Goal: Check status: Check status

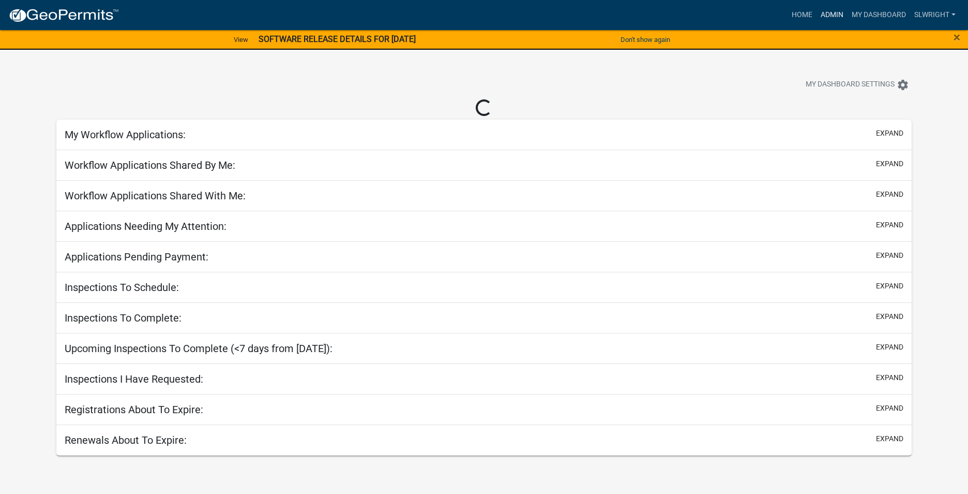
click at [831, 13] on link "Admin" at bounding box center [832, 15] width 31 height 20
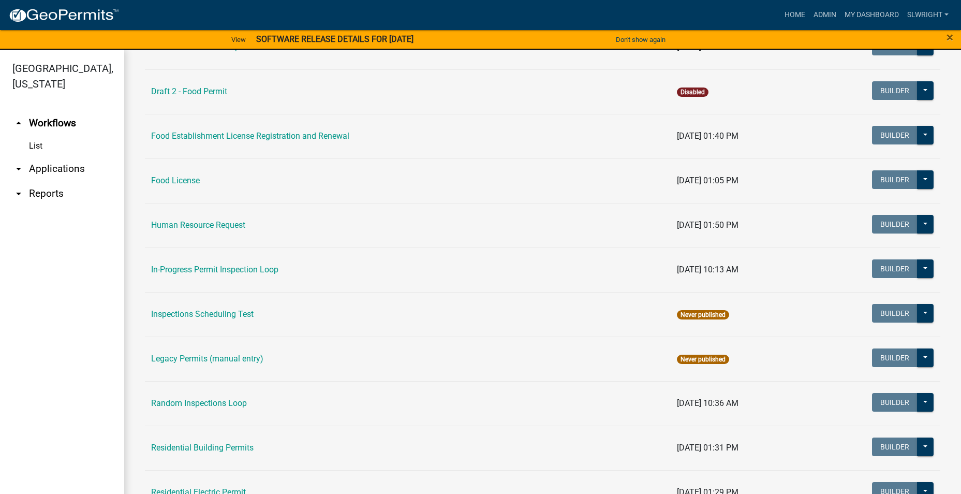
scroll to position [776, 0]
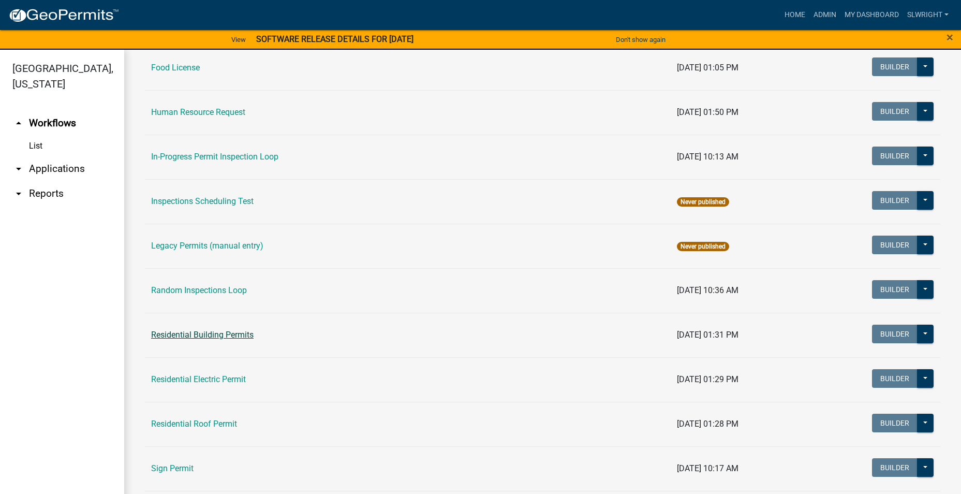
click at [200, 337] on link "Residential Building Permits" at bounding box center [202, 335] width 102 height 10
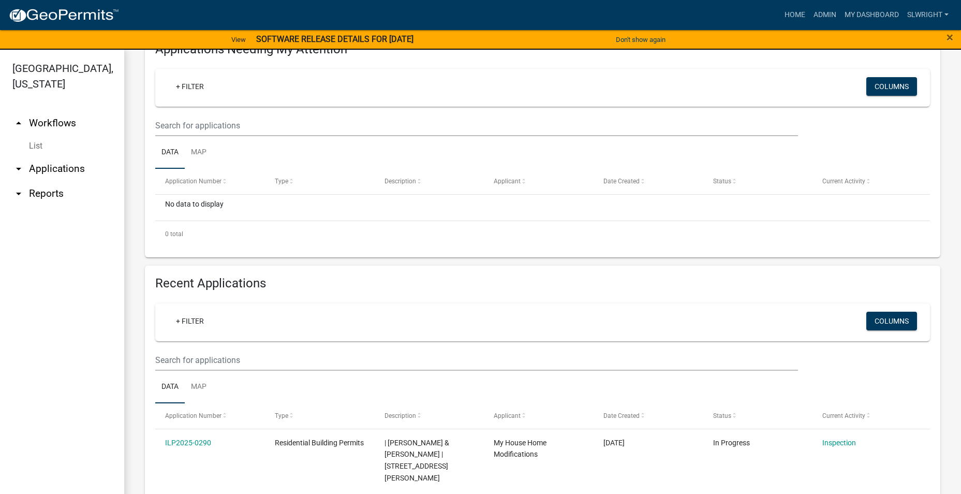
scroll to position [207, 0]
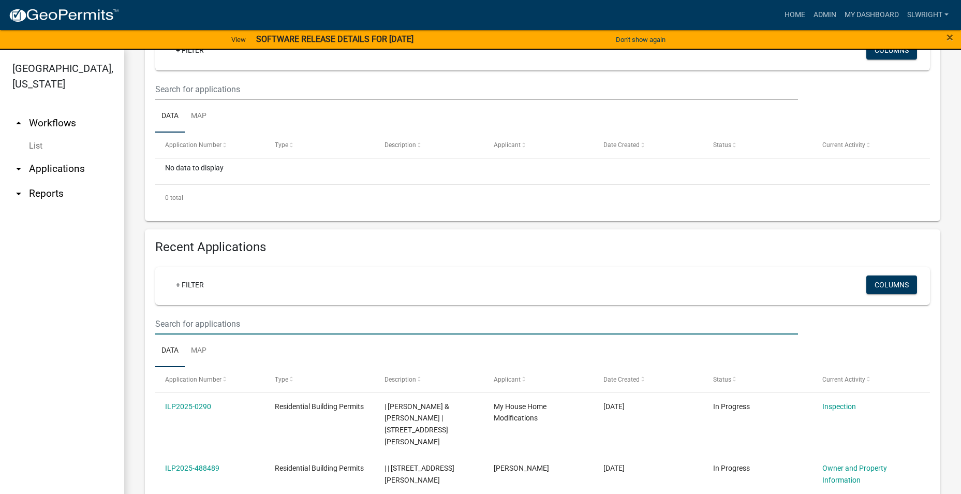
click at [181, 320] on input "text" at bounding box center [476, 323] width 643 height 21
type input "303 E 6"
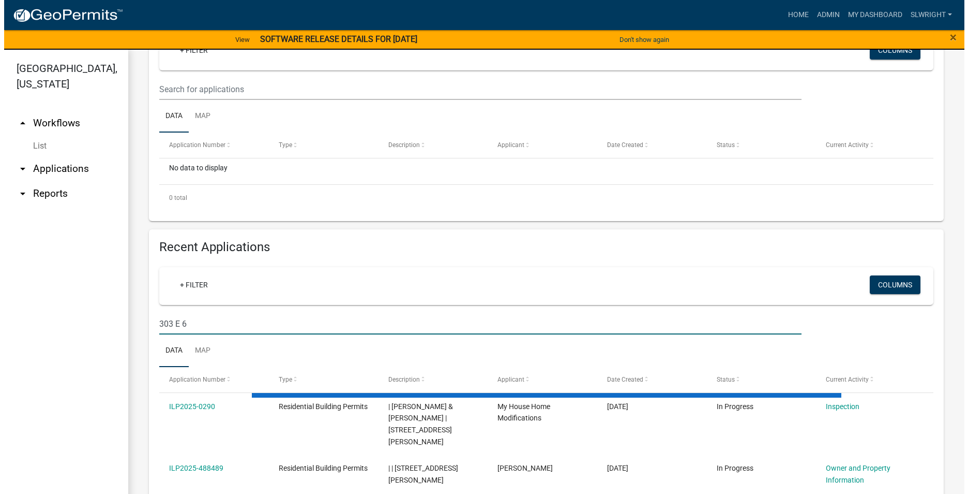
scroll to position [192, 0]
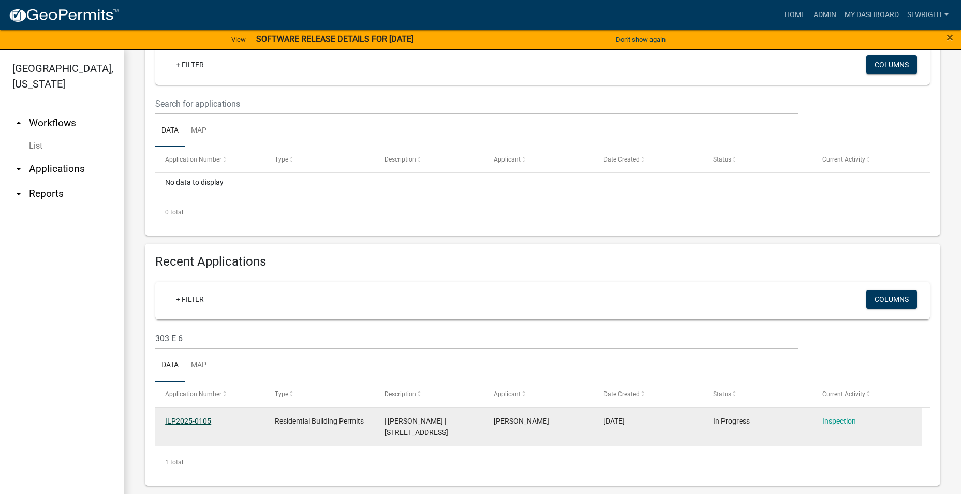
click at [178, 419] on link "ILP2025-0105" at bounding box center [188, 420] width 46 height 8
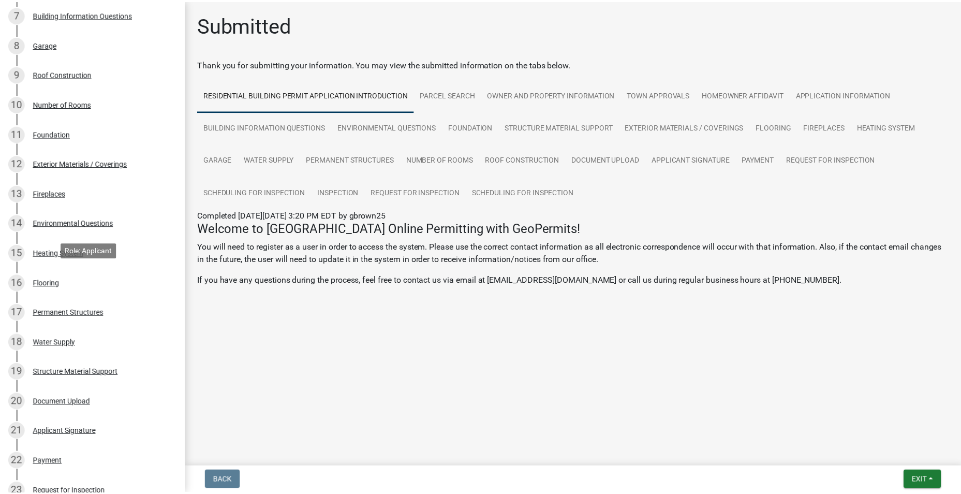
scroll to position [362, 0]
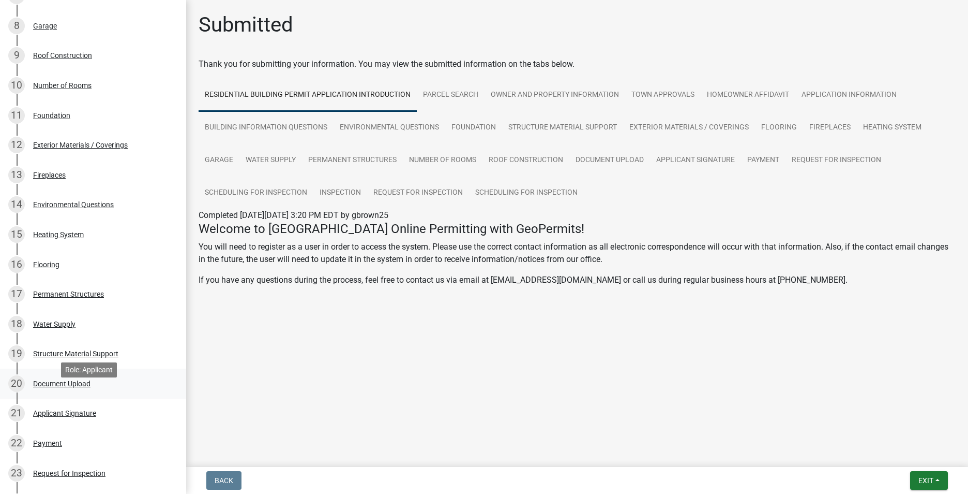
click at [67, 387] on div "Document Upload" at bounding box center [61, 383] width 57 height 7
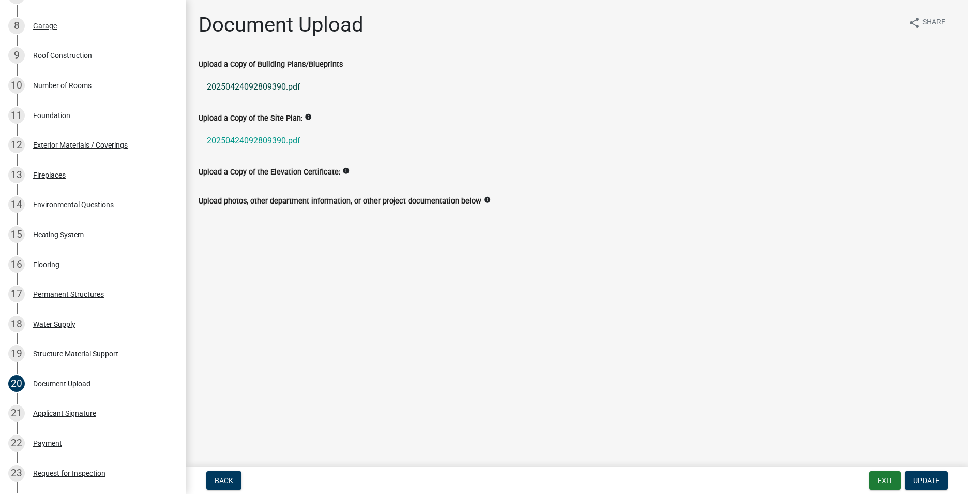
click at [246, 82] on link "20250424092809390.pdf" at bounding box center [577, 86] width 757 height 25
click at [877, 476] on button "Exit" at bounding box center [886, 480] width 32 height 19
